Goal: Transaction & Acquisition: Purchase product/service

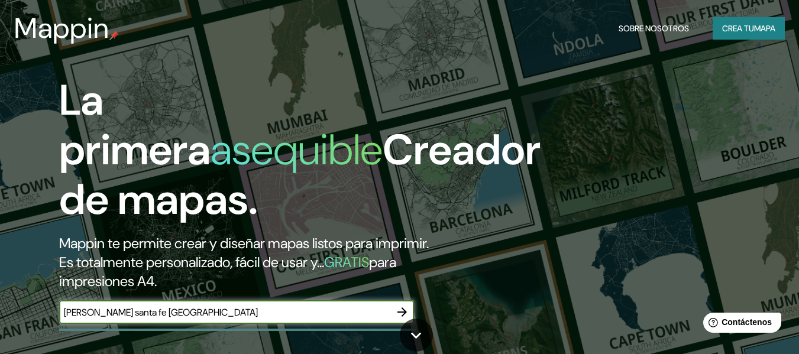
type input "[PERSON_NAME] santa fe [GEOGRAPHIC_DATA]"
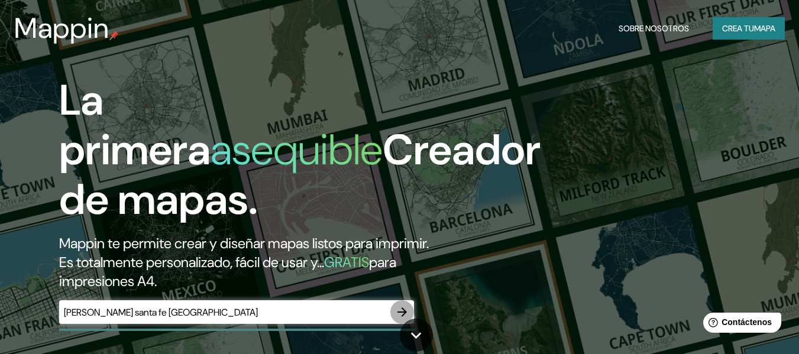
click at [404, 317] on icon "button" at bounding box center [402, 312] width 14 height 14
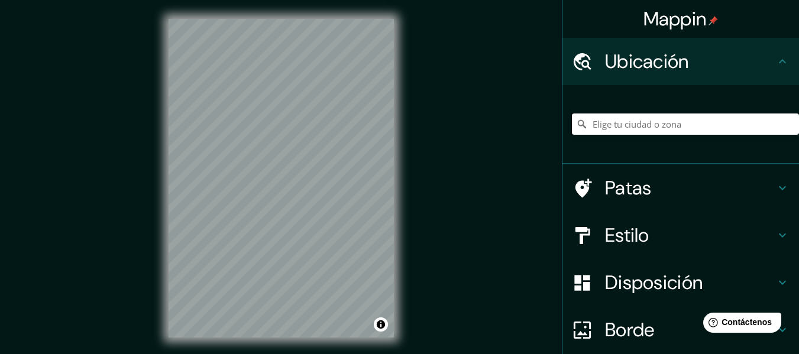
click at [623, 121] on input "Elige tu ciudad o zona" at bounding box center [685, 124] width 227 height 21
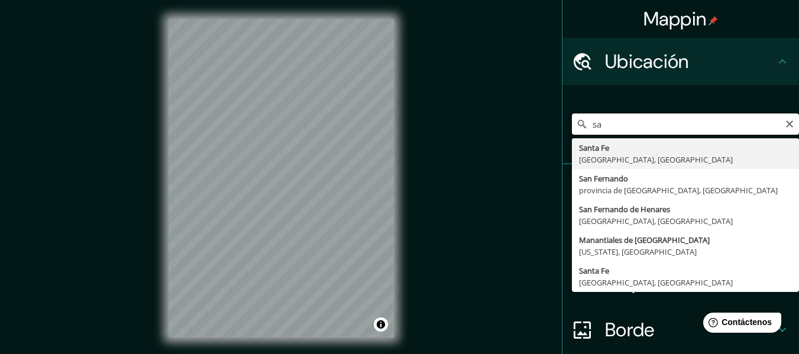
type input "s"
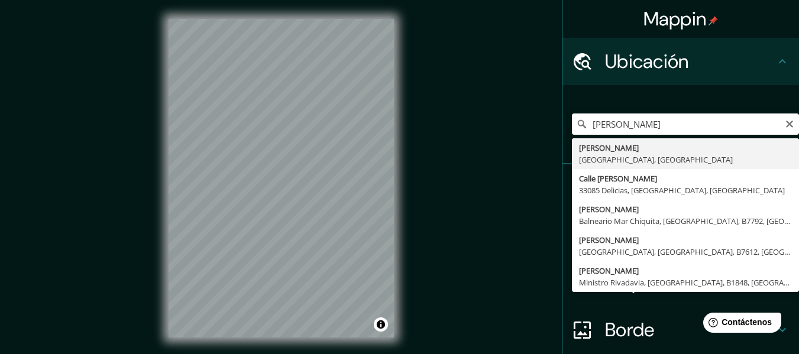
type input "[PERSON_NAME], [GEOGRAPHIC_DATA], [GEOGRAPHIC_DATA]"
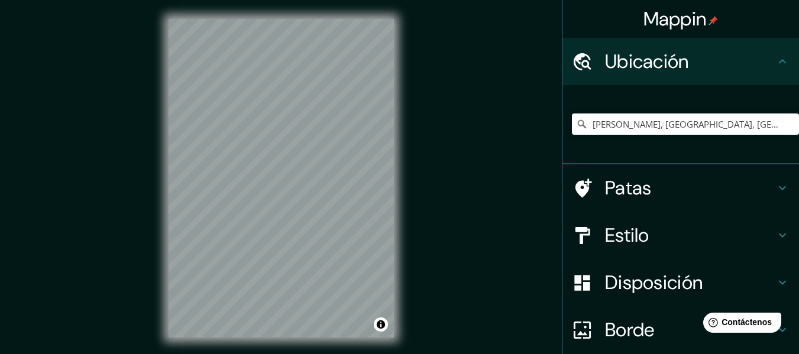
click at [617, 238] on font "Estilo" at bounding box center [627, 235] width 44 height 25
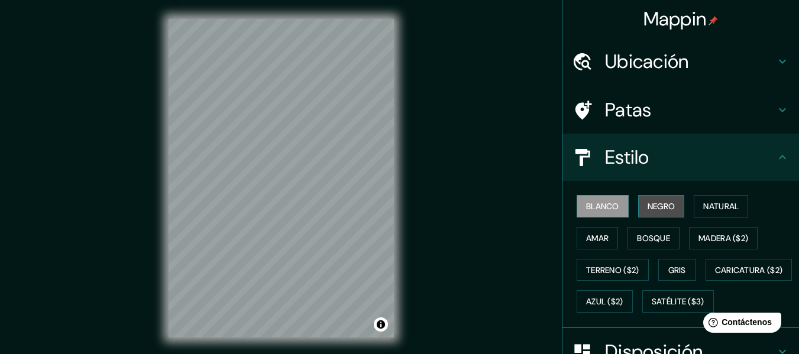
click at [647, 200] on font "Negro" at bounding box center [661, 206] width 28 height 15
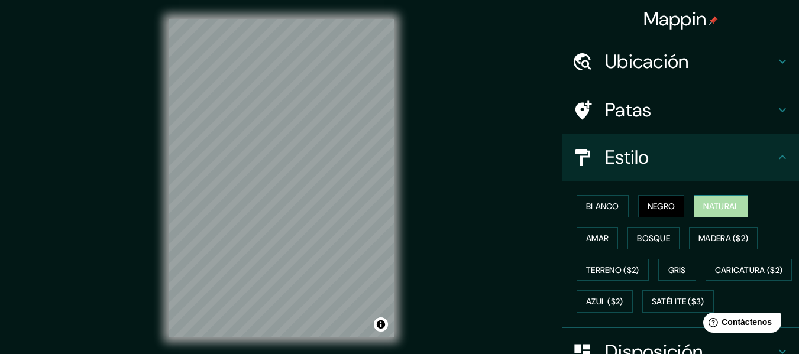
click at [706, 202] on font "Natural" at bounding box center [720, 206] width 35 height 11
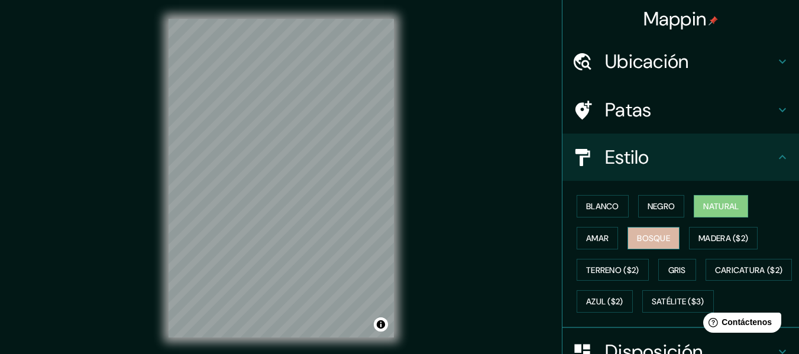
click at [666, 241] on button "Bosque" at bounding box center [653, 238] width 52 height 22
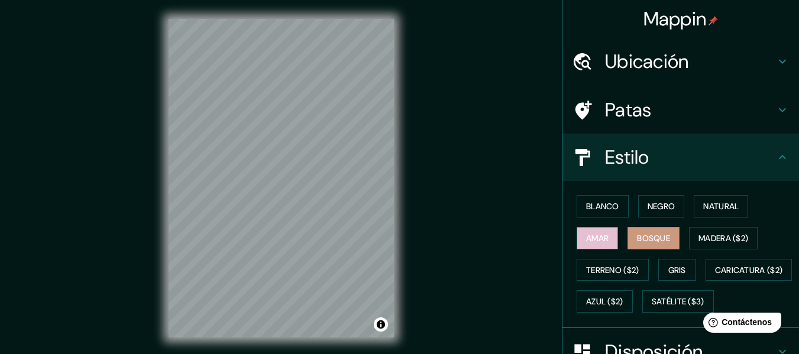
click at [603, 237] on button "Amar" at bounding box center [596, 238] width 41 height 22
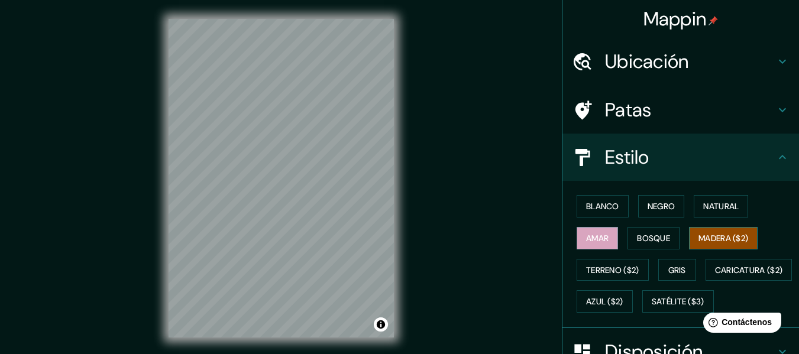
click at [698, 235] on font "Madera ($2)" at bounding box center [723, 238] width 50 height 11
click at [668, 266] on font "Gris" at bounding box center [677, 270] width 18 height 11
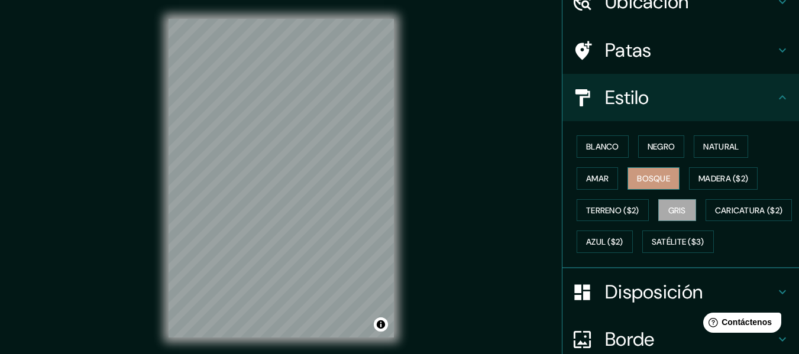
scroll to position [118, 0]
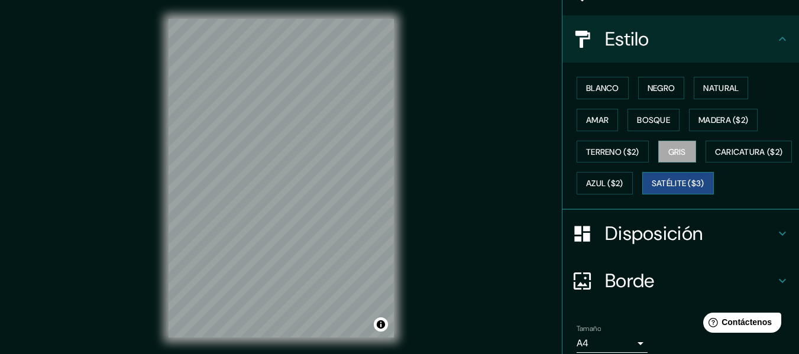
click at [651, 189] on font "Satélite ($3)" at bounding box center [677, 184] width 53 height 11
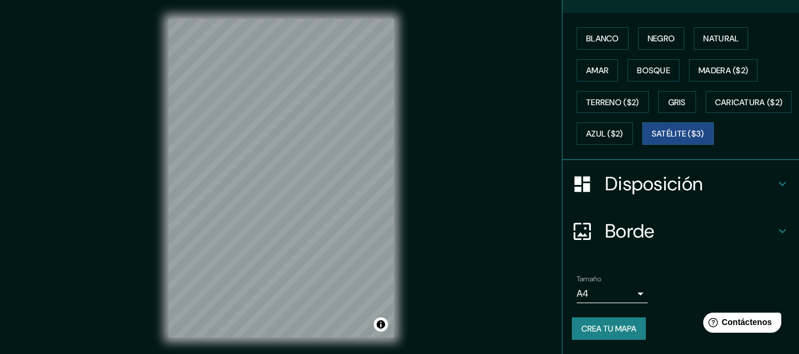
scroll to position [199, 0]
click at [643, 181] on font "Disposición" at bounding box center [654, 183] width 98 height 25
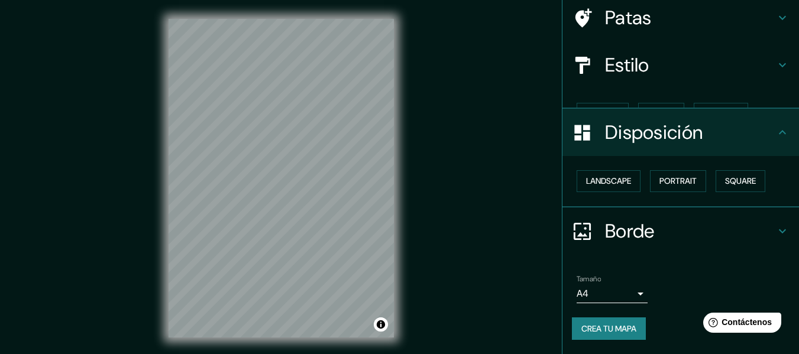
scroll to position [72, 0]
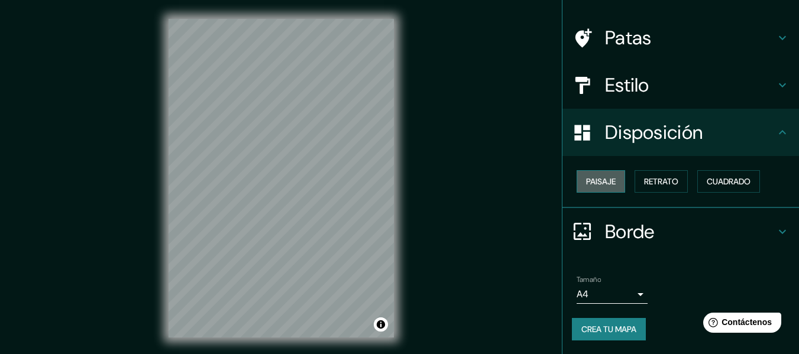
click at [598, 180] on font "Paisaje" at bounding box center [601, 181] width 30 height 11
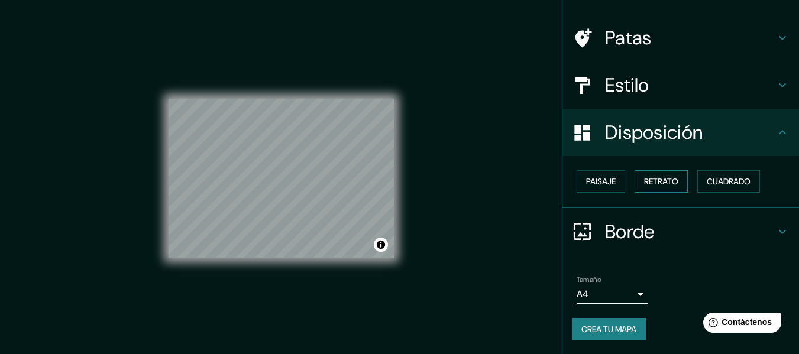
click at [644, 179] on font "Retrato" at bounding box center [661, 181] width 34 height 11
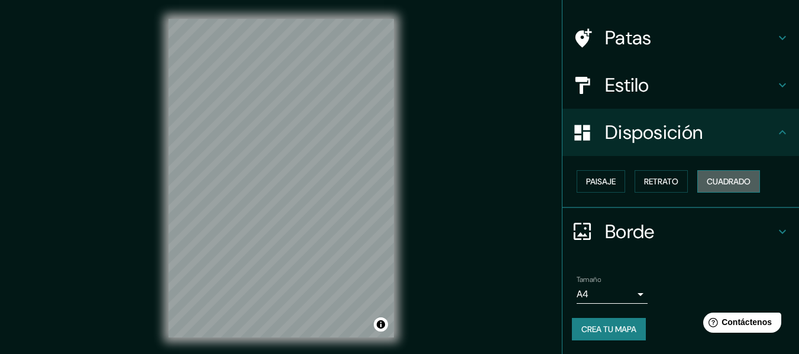
click at [714, 182] on font "Cuadrado" at bounding box center [728, 181] width 44 height 11
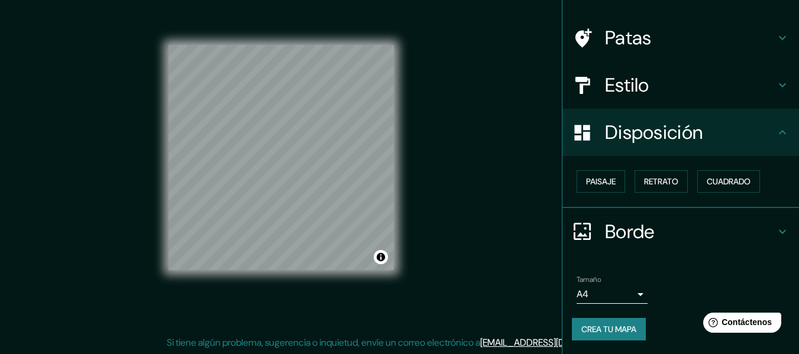
scroll to position [21, 0]
click at [679, 221] on h4 "Borde" at bounding box center [690, 232] width 170 height 24
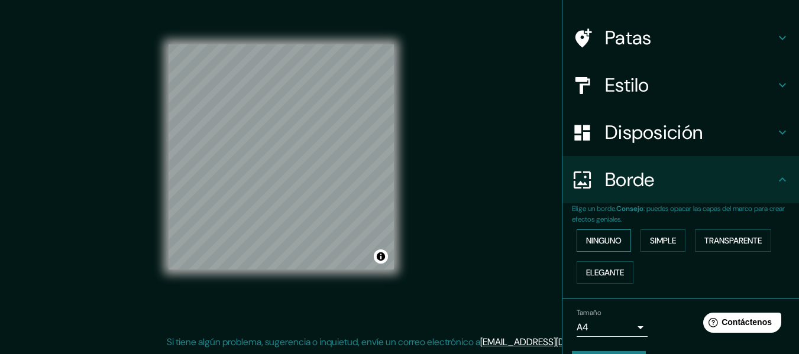
click at [603, 244] on font "Ninguno" at bounding box center [603, 240] width 35 height 11
click at [667, 243] on font "Simple" at bounding box center [663, 240] width 26 height 11
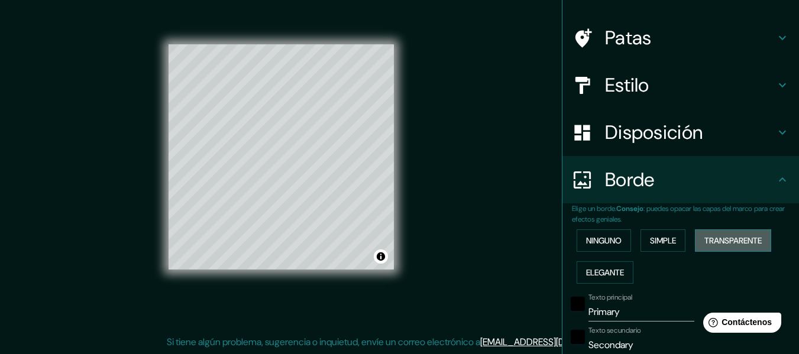
click at [704, 241] on font "Transparente" at bounding box center [732, 240] width 57 height 11
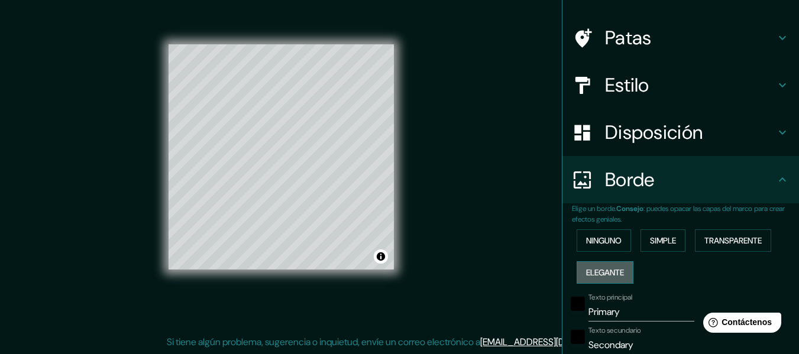
click at [615, 267] on font "Elegante" at bounding box center [605, 272] width 38 height 11
click at [608, 241] on font "Ninguno" at bounding box center [603, 240] width 35 height 11
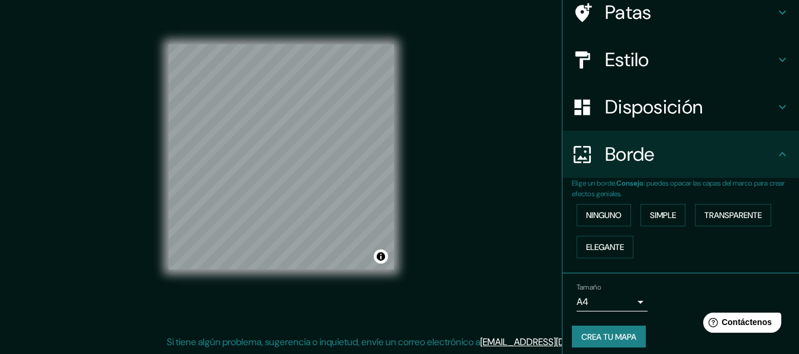
scroll to position [105, 0]
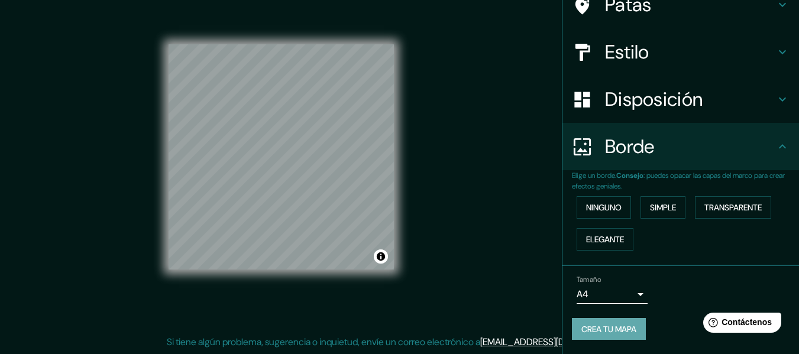
click at [610, 329] on font "Crea tu mapa" at bounding box center [608, 329] width 55 height 11
